Goal: Find specific page/section: Find specific page/section

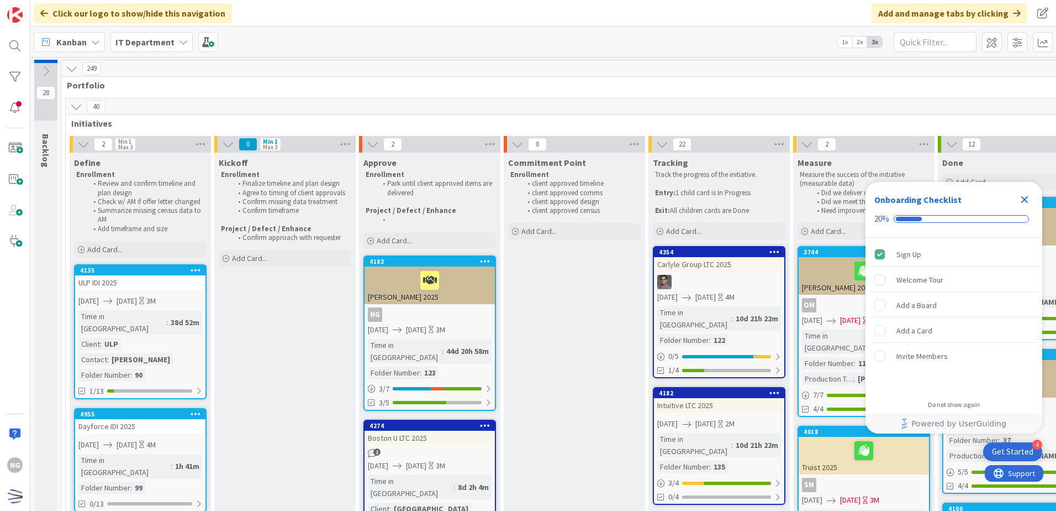
click at [1028, 202] on icon "Close Checklist" at bounding box center [1025, 199] width 7 height 7
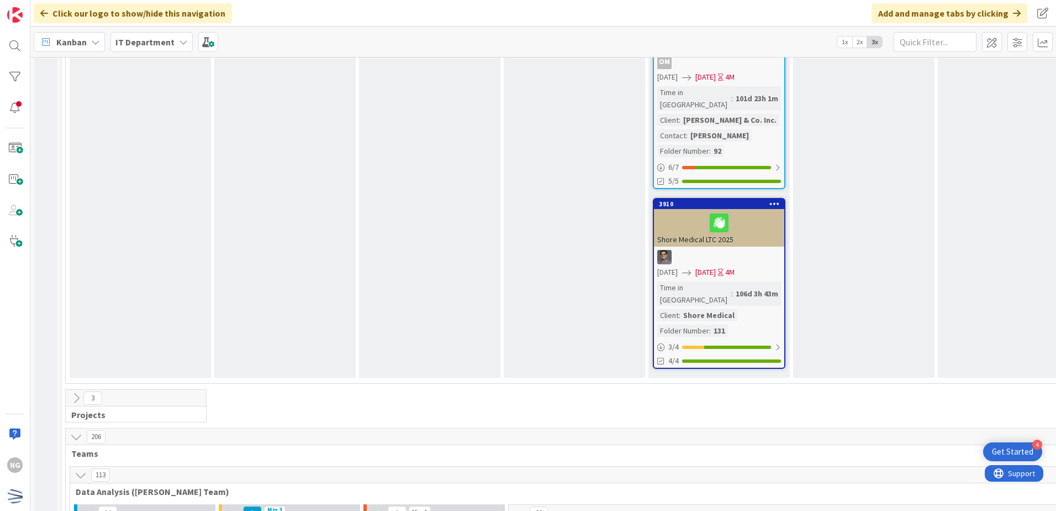
scroll to position [3591, 0]
click at [584, 429] on div "206 Teams" at bounding box center [656, 445] width 1180 height 32
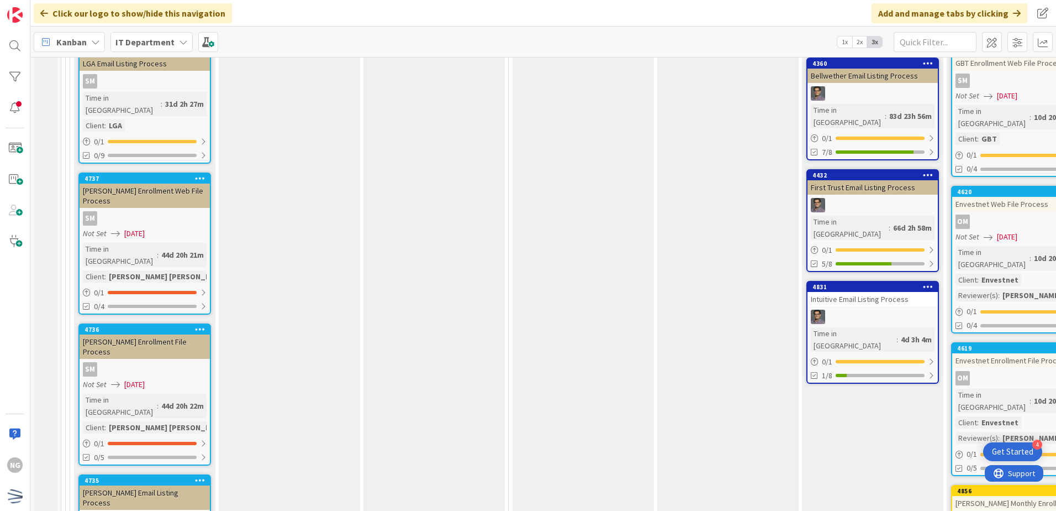
scroll to position [3672, 0]
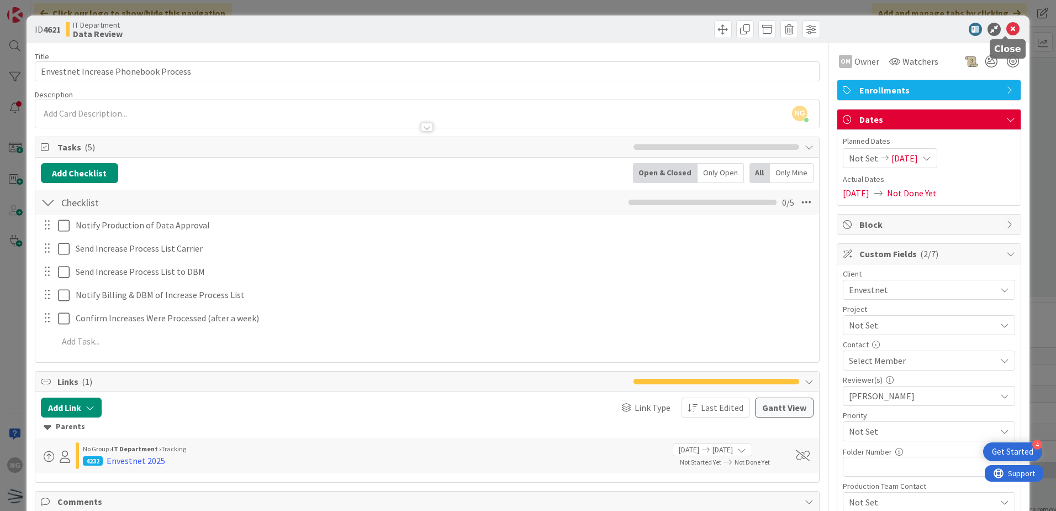
click at [1009, 27] on icon at bounding box center [1013, 29] width 13 height 13
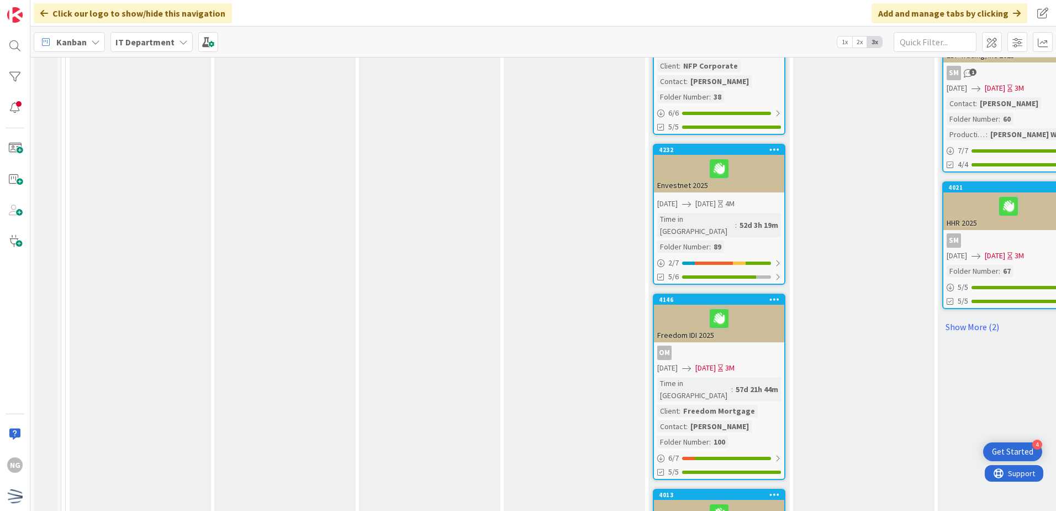
scroll to position [1297, 0]
